Goal: Information Seeking & Learning: Learn about a topic

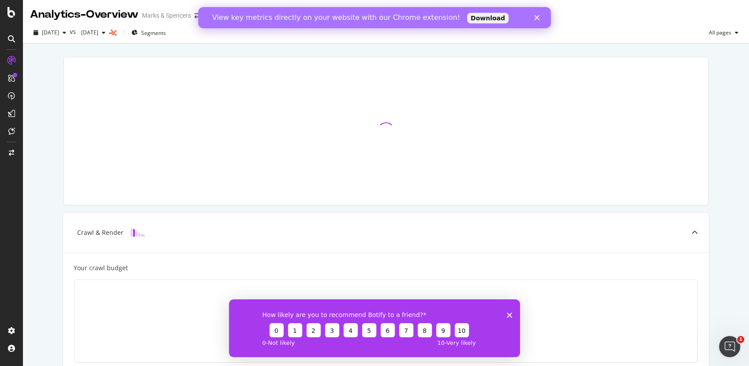
click at [539, 19] on polygon "Close" at bounding box center [537, 17] width 5 height 5
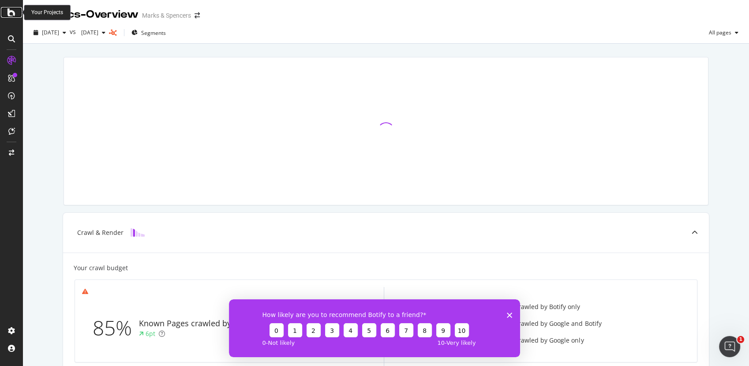
click at [7, 12] on div at bounding box center [11, 12] width 21 height 11
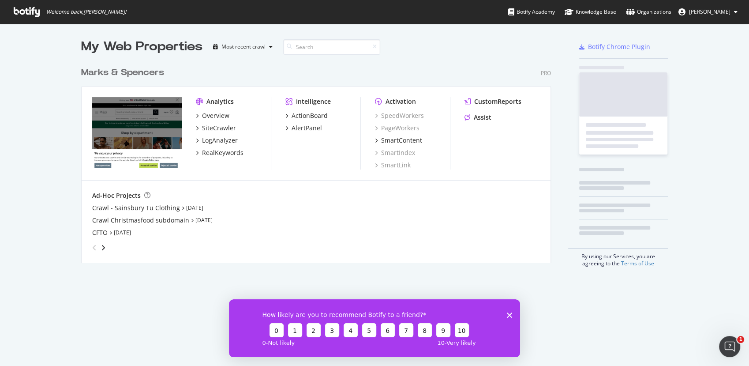
scroll to position [358, 734]
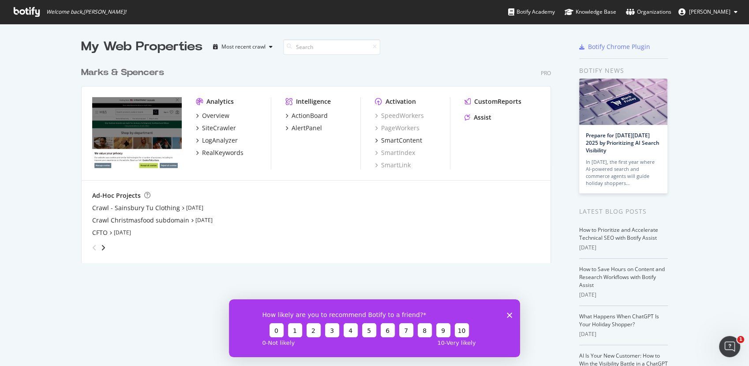
click at [511, 315] on icon "Close survey" at bounding box center [509, 314] width 5 height 5
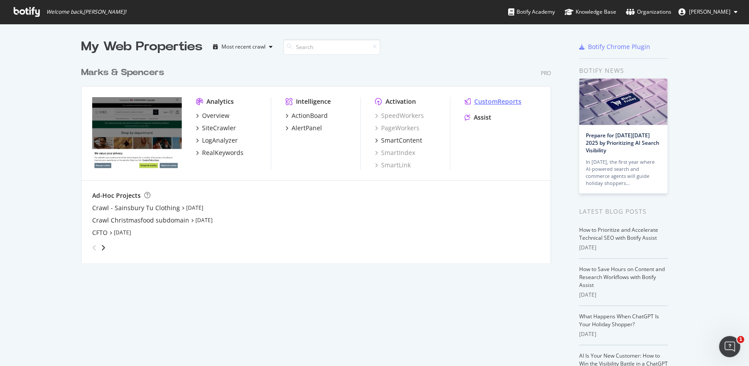
click at [484, 100] on div "CustomReports" at bounding box center [497, 101] width 47 height 9
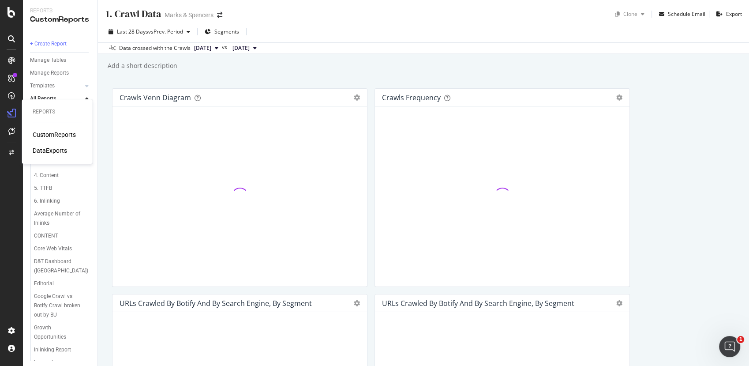
click at [49, 133] on div "CustomReports" at bounding box center [54, 134] width 43 height 9
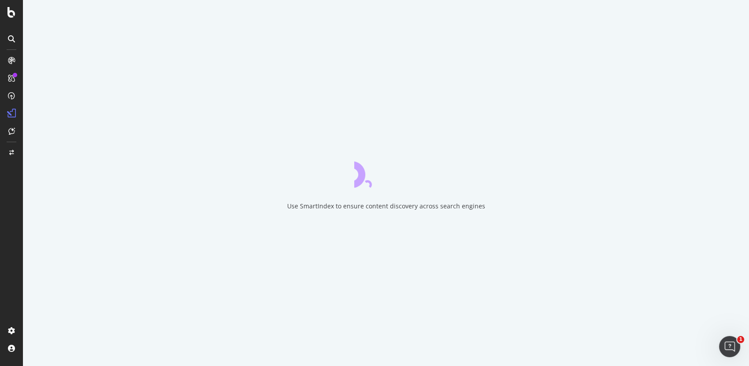
drag, startPoint x: 8, startPoint y: 142, endPoint x: 13, endPoint y: 260, distance: 118.0
click at [13, 260] on div at bounding box center [11, 188] width 21 height 270
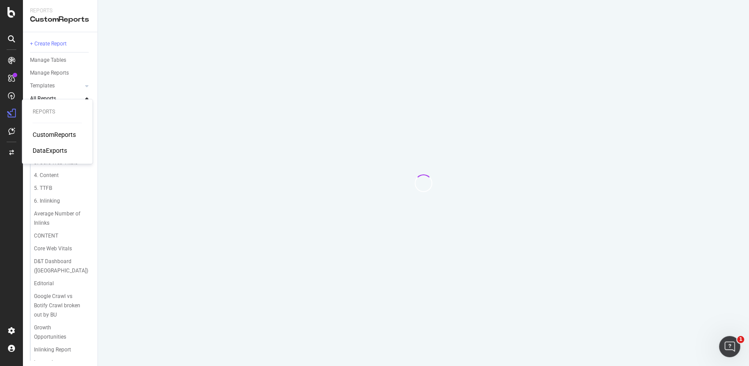
click at [64, 136] on div "CustomReports" at bounding box center [54, 134] width 43 height 9
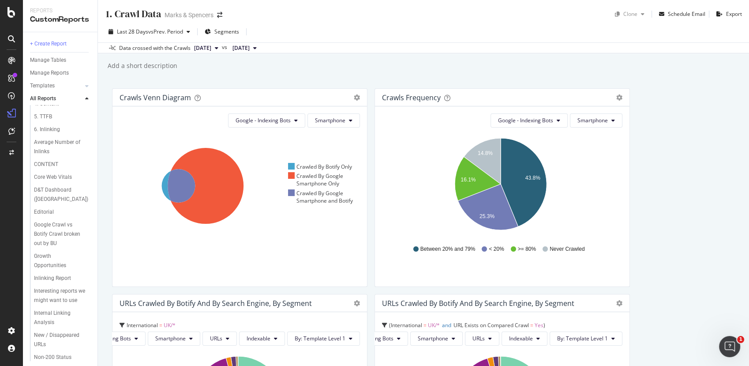
scroll to position [71, 0]
click at [7, 21] on div at bounding box center [11, 183] width 23 height 366
click at [11, 12] on icon at bounding box center [12, 12] width 8 height 11
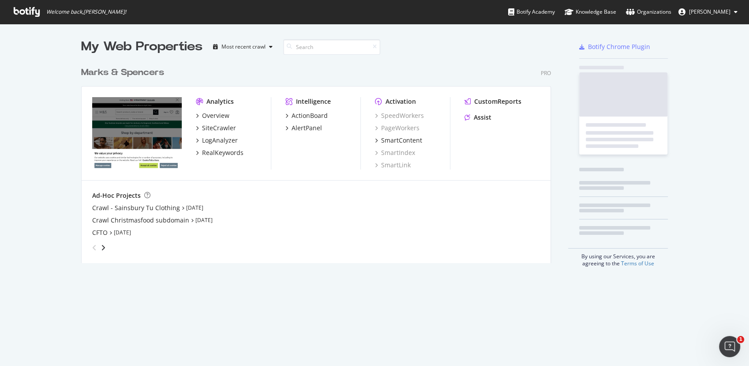
scroll to position [358, 734]
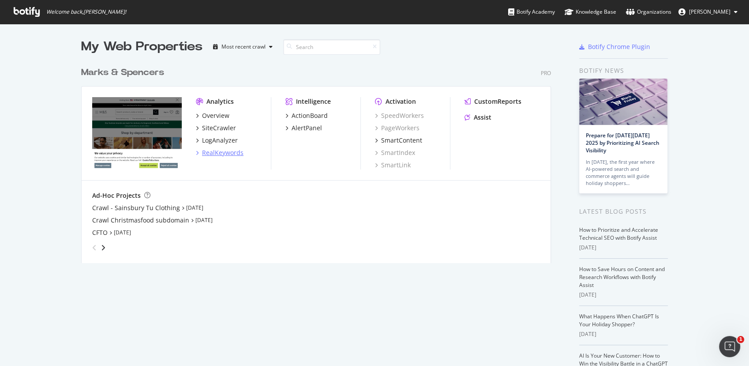
click at [212, 152] on div "RealKeywords" at bounding box center [222, 152] width 41 height 9
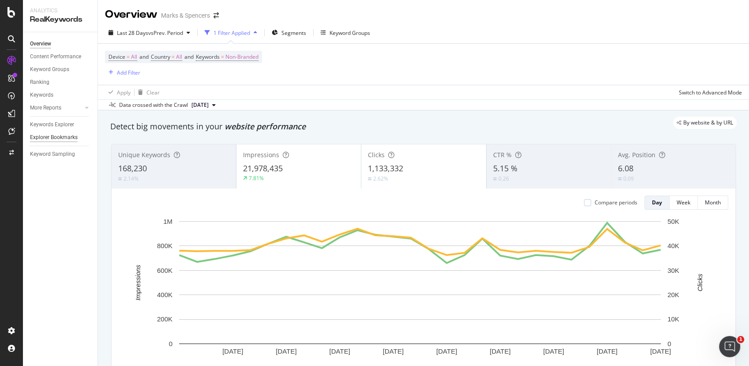
click at [58, 134] on div "Explorer Bookmarks" at bounding box center [54, 137] width 48 height 9
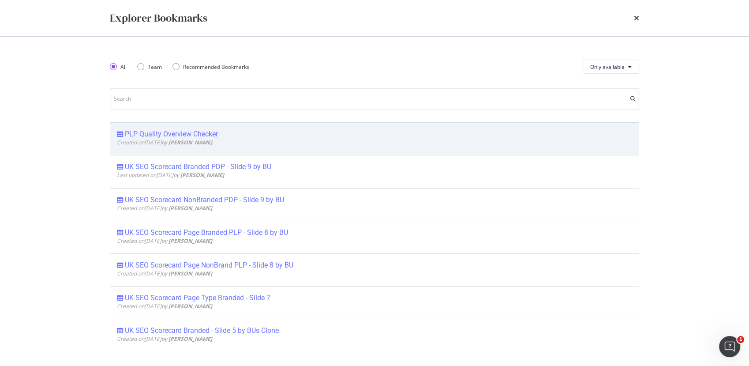
click at [162, 130] on div "PLP Quality Overview Checker" at bounding box center [171, 134] width 93 height 9
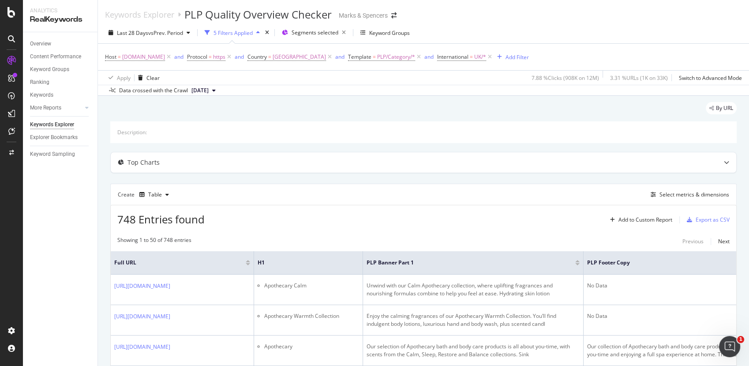
click at [249, 30] on div "5 Filters Applied" at bounding box center [233, 33] width 39 height 8
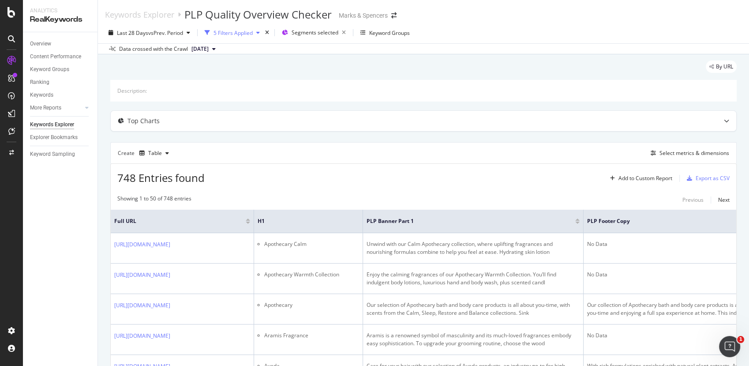
click at [249, 30] on div "5 Filters Applied" at bounding box center [233, 33] width 39 height 8
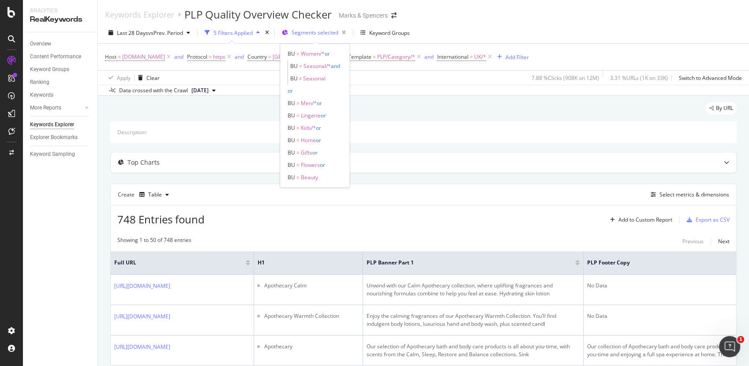
click at [319, 34] on span "Segments selected" at bounding box center [315, 33] width 47 height 8
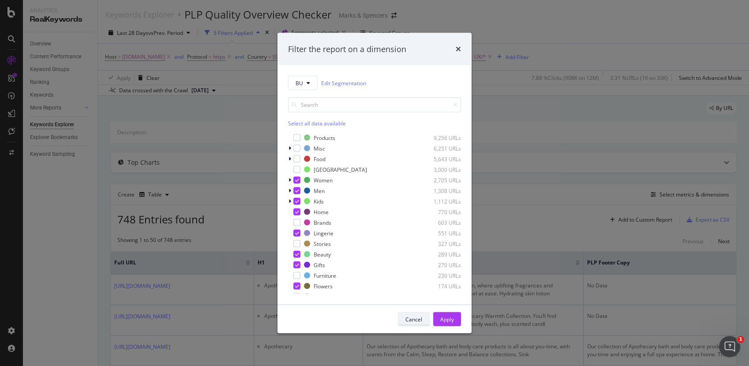
click at [416, 320] on div "Cancel" at bounding box center [414, 319] width 17 height 8
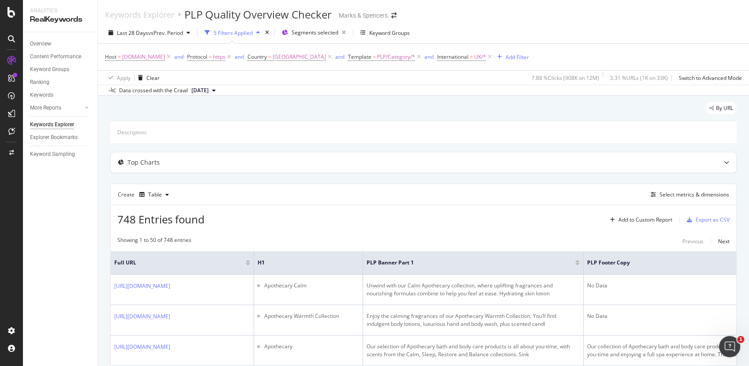
click at [52, 123] on div "Keywords Explorer" at bounding box center [52, 124] width 44 height 9
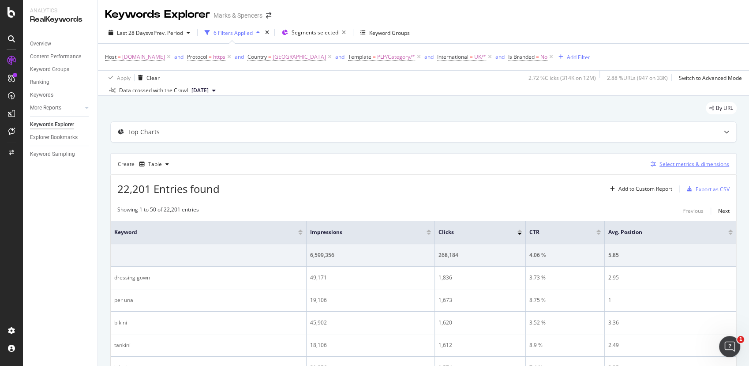
click at [661, 159] on div "Select metrics & dimensions" at bounding box center [689, 164] width 82 height 10
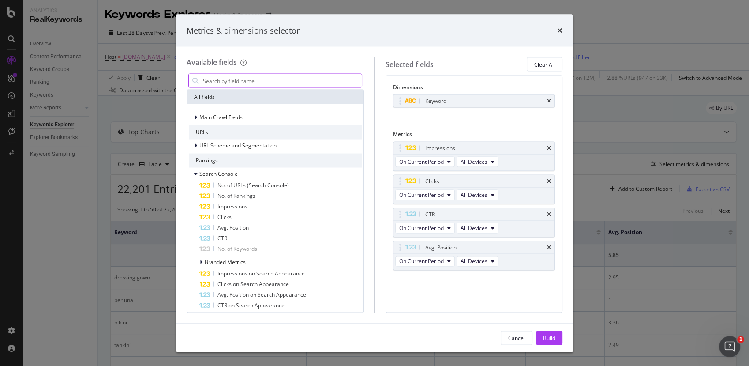
type input "n"
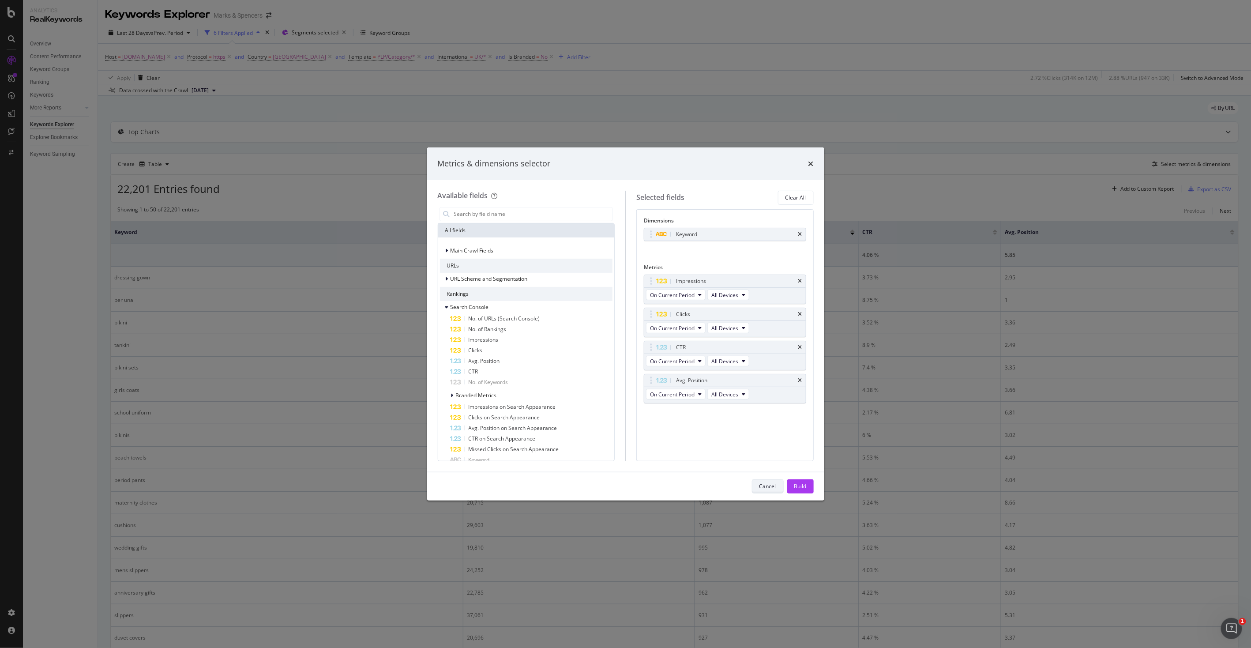
click at [749, 365] on div "Cancel" at bounding box center [768, 486] width 17 height 8
